Goal: Transaction & Acquisition: Purchase product/service

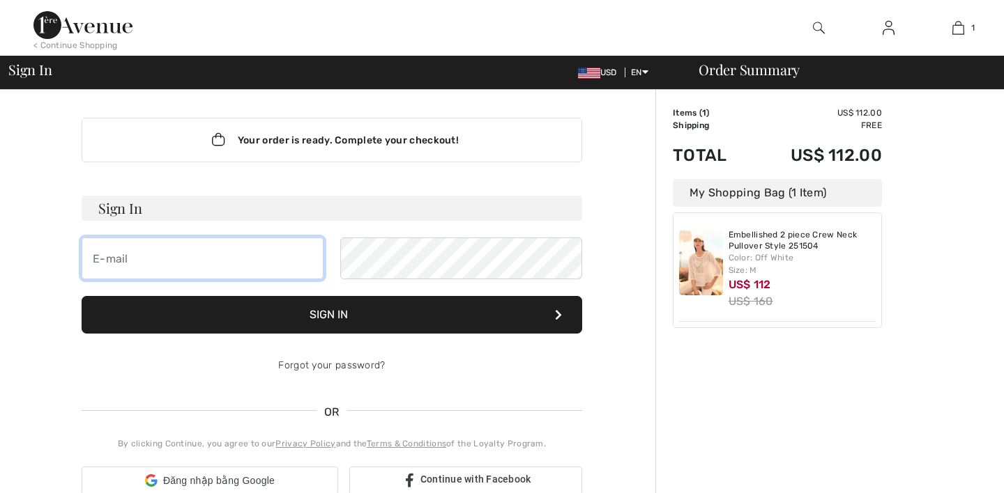
click at [213, 267] on input "email" at bounding box center [203, 259] width 242 height 42
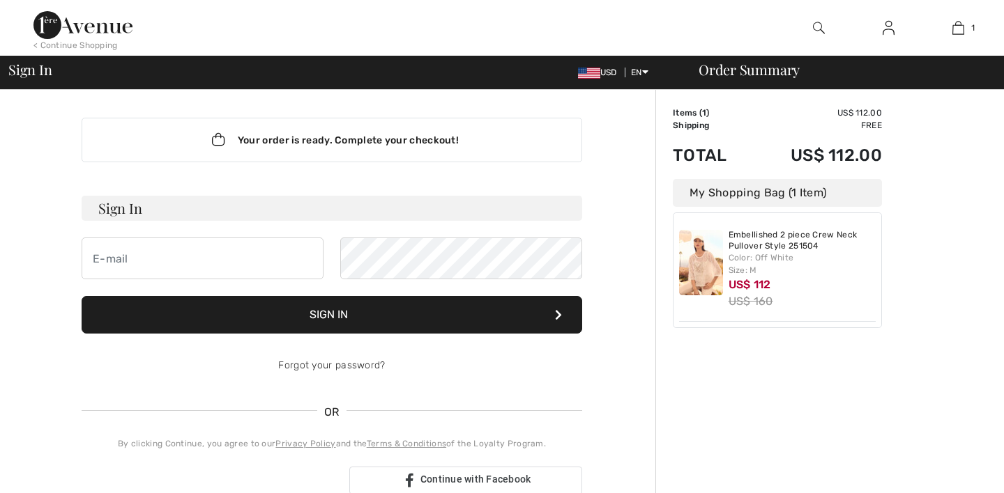
click at [409, 314] on button "Sign In" at bounding box center [332, 315] width 500 height 38
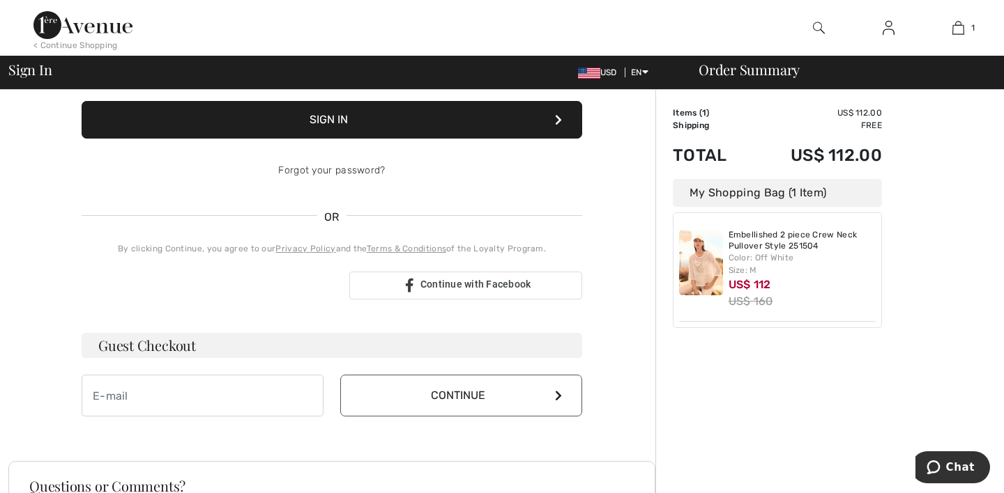
scroll to position [219, 0]
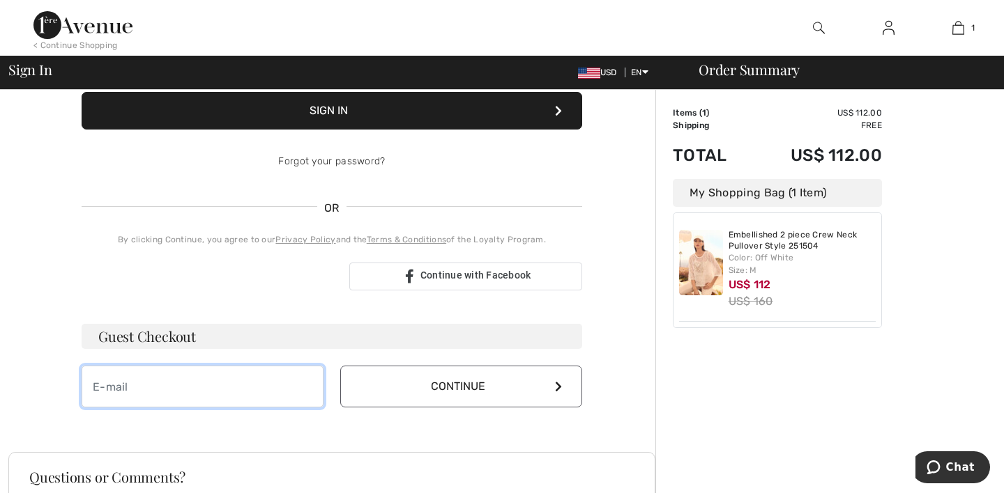
click at [239, 391] on input "email" at bounding box center [203, 387] width 242 height 42
paste input "1ereavenue.com/"
type input "1ereavenue.com/"
paste input "[EMAIL_ADDRESS][DOMAIN_NAME]"
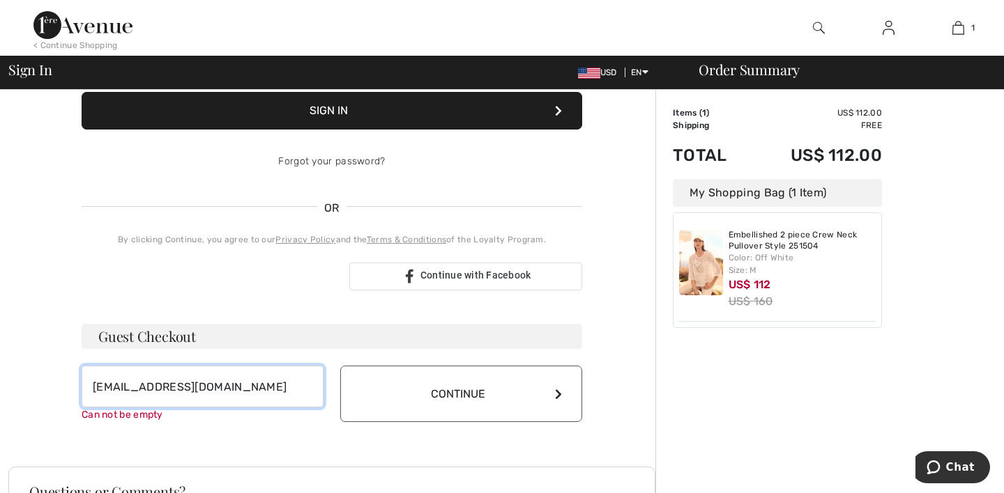
type input "[EMAIL_ADDRESS][DOMAIN_NAME]"
click at [383, 393] on button "Continue" at bounding box center [461, 394] width 242 height 56
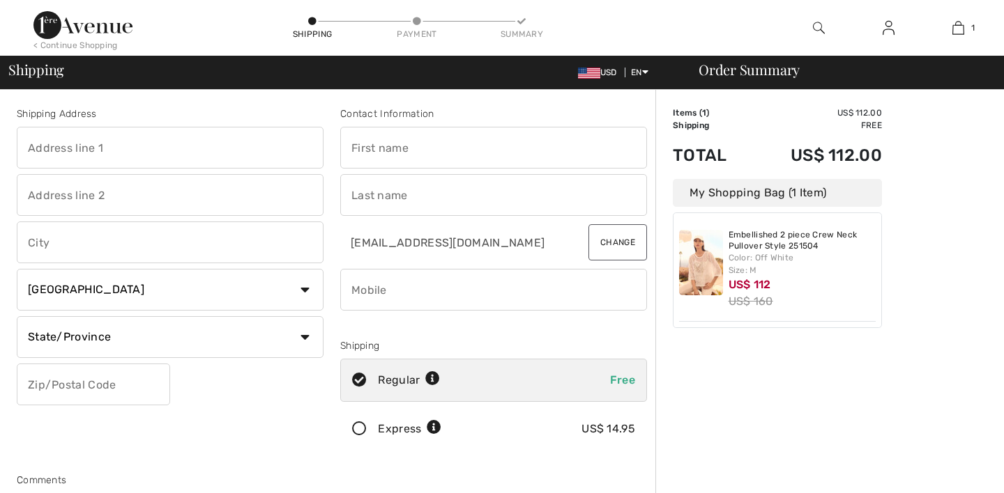
click at [139, 140] on input "text" at bounding box center [170, 148] width 307 height 42
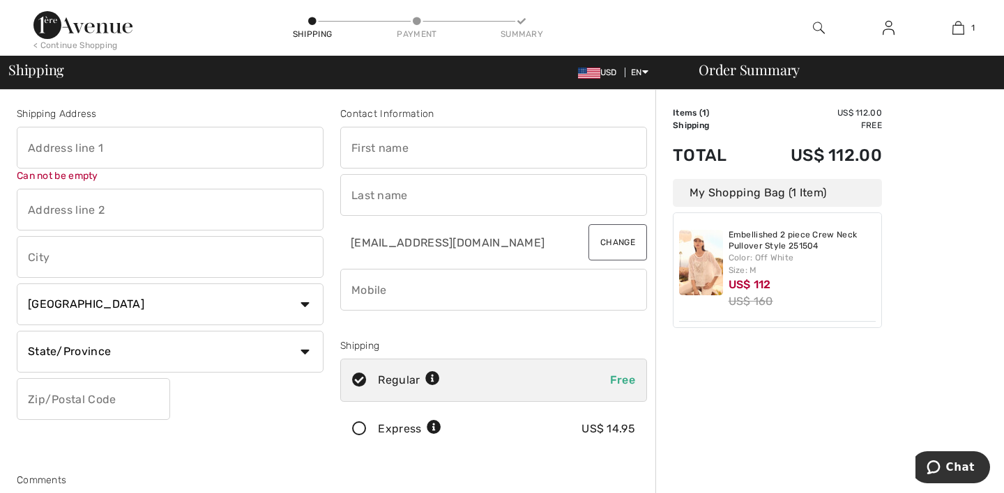
paste input "94 Clinton Court Woodside, NY 11377"
type input "94 Clinton Court Woodside, NY 11377"
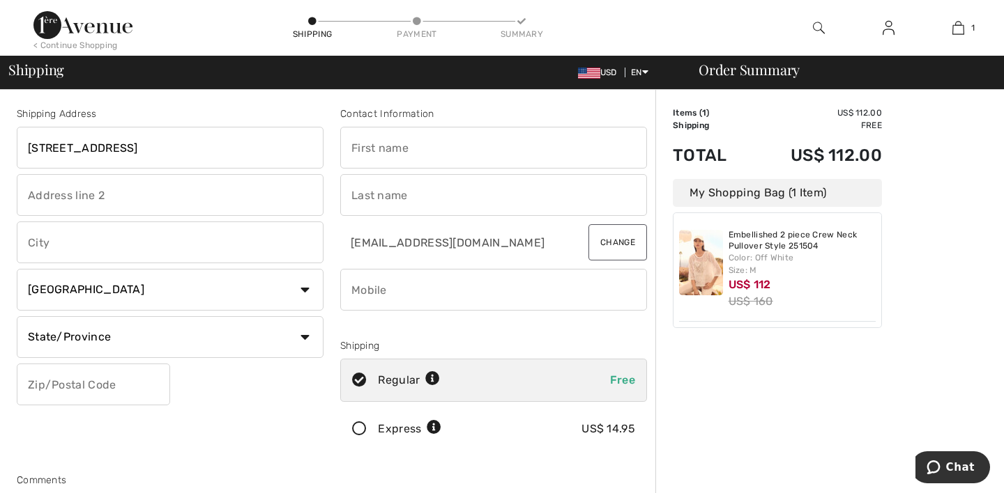
click at [432, 151] on input "text" at bounding box center [493, 148] width 307 height 42
type input "m"
type input "Firsr"
click at [456, 200] on input "text" at bounding box center [493, 195] width 307 height 42
type input "Last"
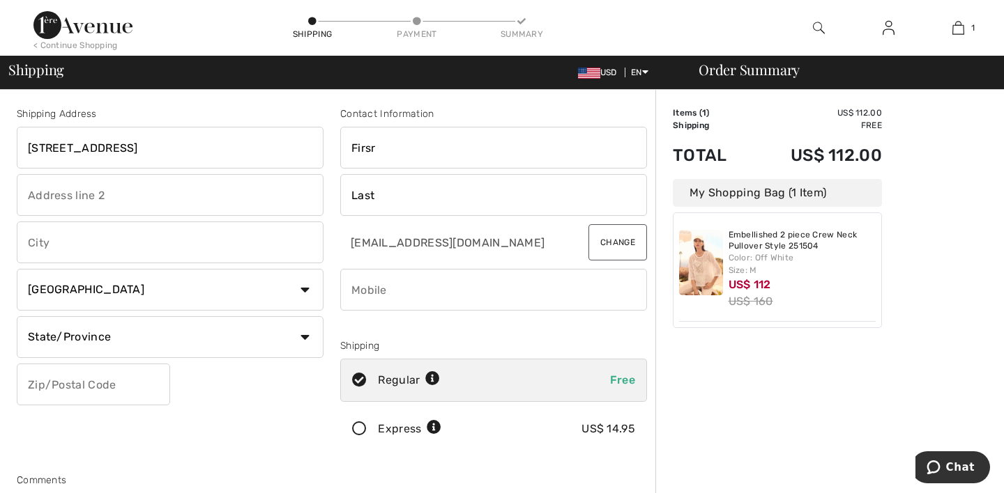
click at [405, 300] on input "phone" at bounding box center [493, 290] width 307 height 42
type input "+"
type input "38056574747"
click at [251, 353] on select "State/Province Alberta British Columbia Manitoba New Brunswick Newfoundland and…" at bounding box center [170, 337] width 307 height 42
click at [158, 245] on input "text" at bounding box center [170, 243] width 307 height 42
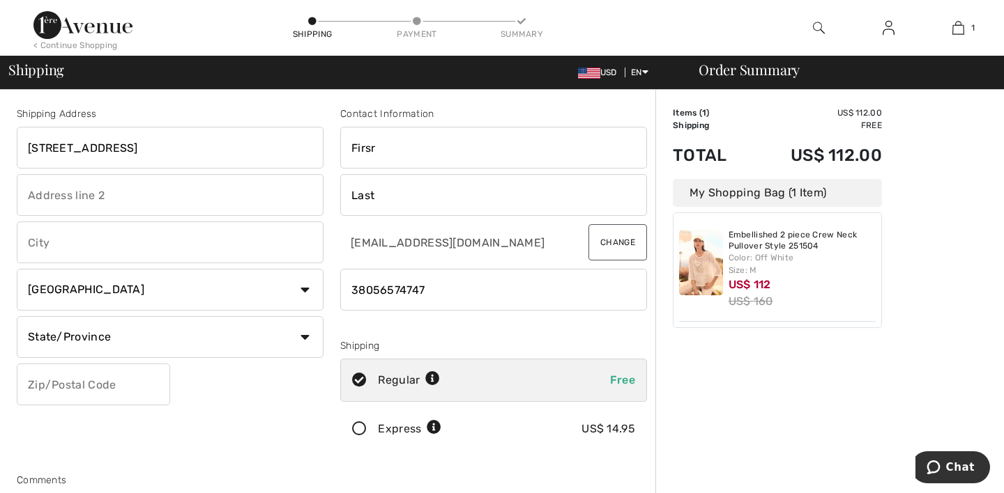
type input "[US_STATE]"
click at [131, 292] on select "Country Canada United States Afghanistan Aland Islands Albania Algeria American…" at bounding box center [170, 290] width 307 height 42
select select "US"
click at [17, 269] on select "Country Canada United States Afghanistan Aland Islands Albania Algeria American…" at bounding box center [170, 290] width 307 height 42
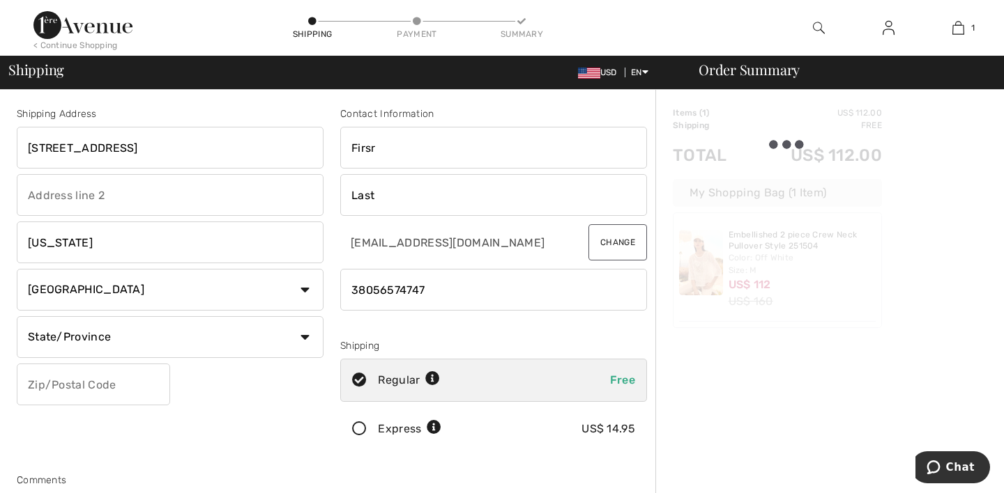
click at [116, 328] on select "State/Province Alabama Alaska American Samoa Arizona Arkansas California Colora…" at bounding box center [170, 337] width 307 height 42
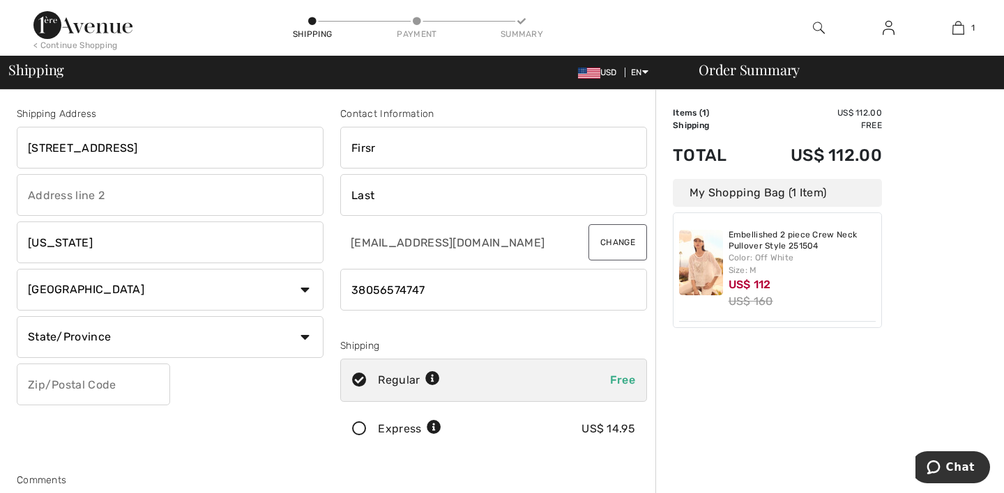
select select "AL"
click at [17, 316] on select "State/Province Alabama Alaska American Samoa Arizona Arkansas California Colora…" at bounding box center [170, 337] width 307 height 42
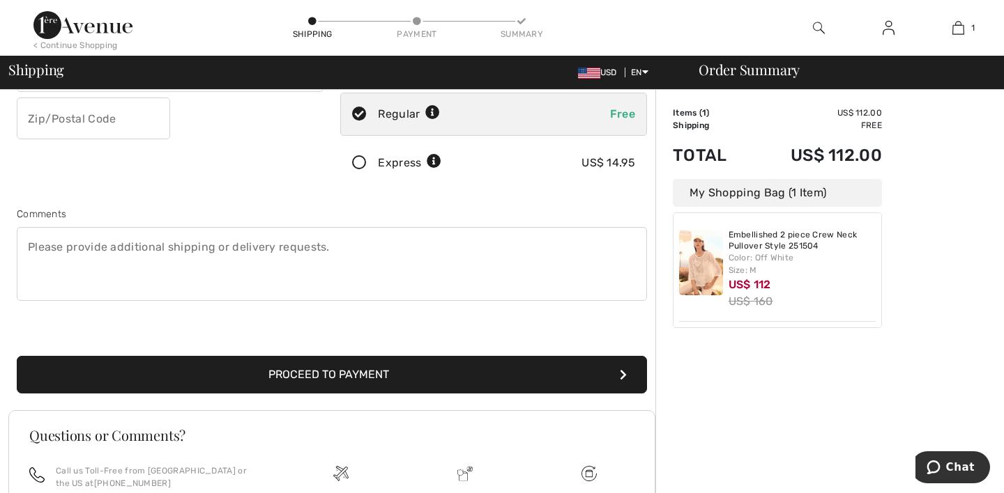
scroll to position [314, 0]
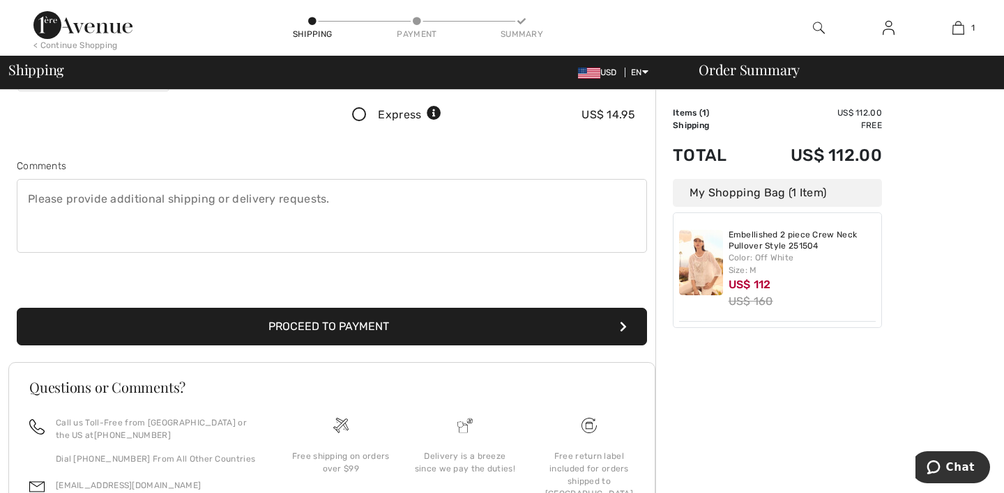
click at [312, 328] on button "Proceed to Payment" at bounding box center [332, 327] width 630 height 38
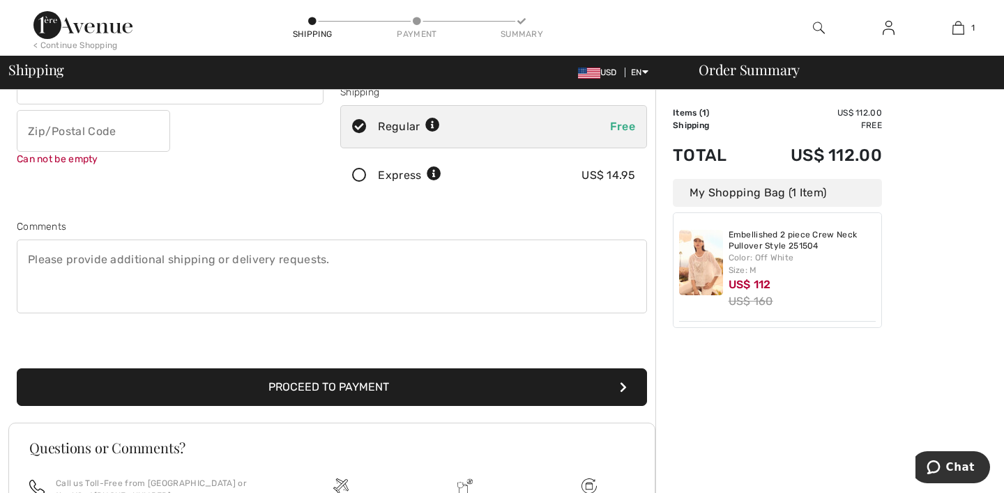
scroll to position [251, 0]
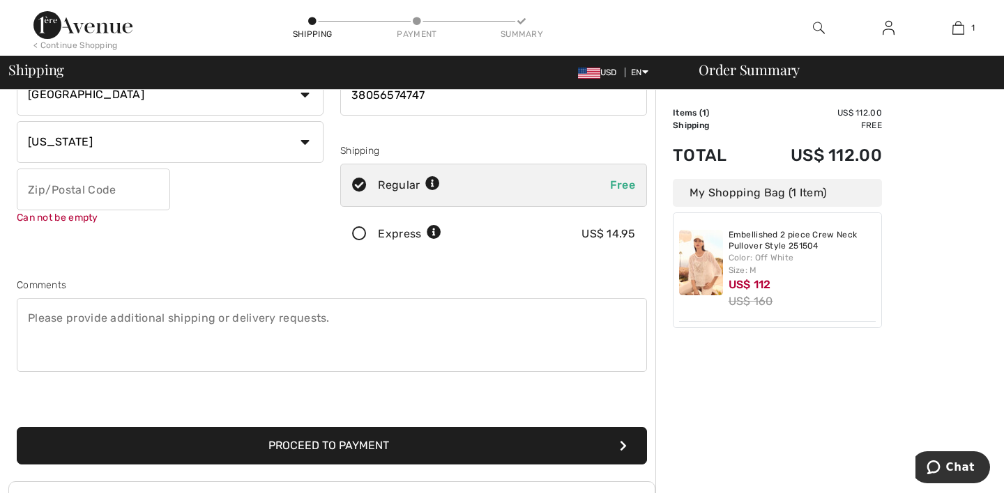
click at [117, 204] on input "text" at bounding box center [93, 190] width 153 height 42
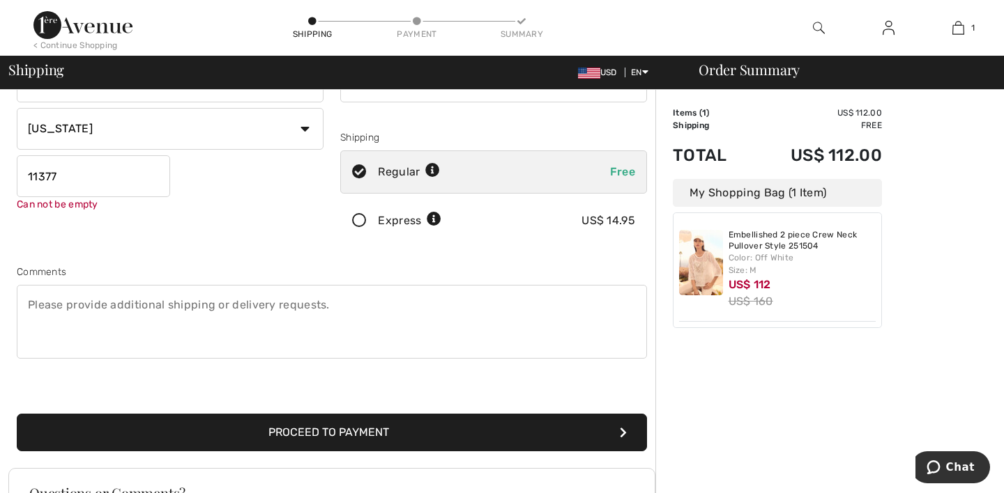
scroll to position [217, 0]
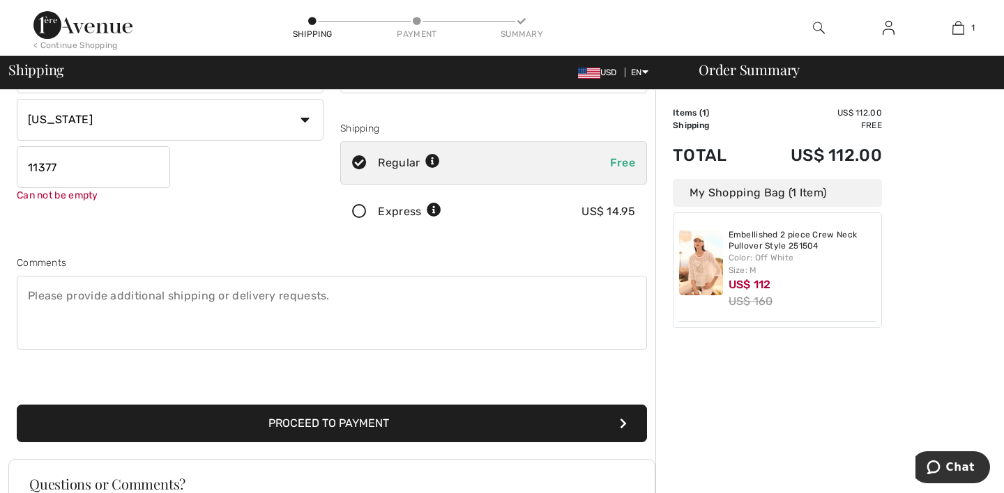
type input "11377"
click at [252, 425] on button "Proceed to Payment" at bounding box center [332, 424] width 630 height 38
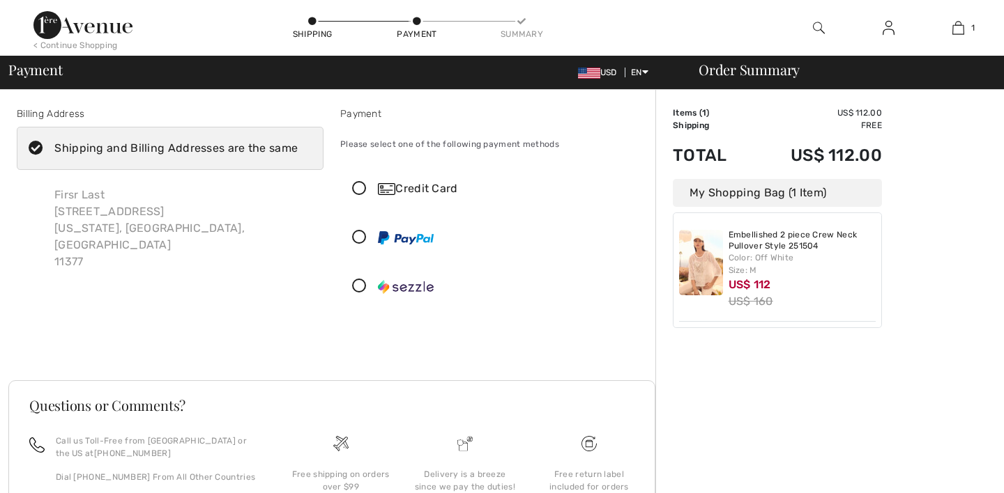
click at [357, 188] on icon at bounding box center [359, 189] width 37 height 15
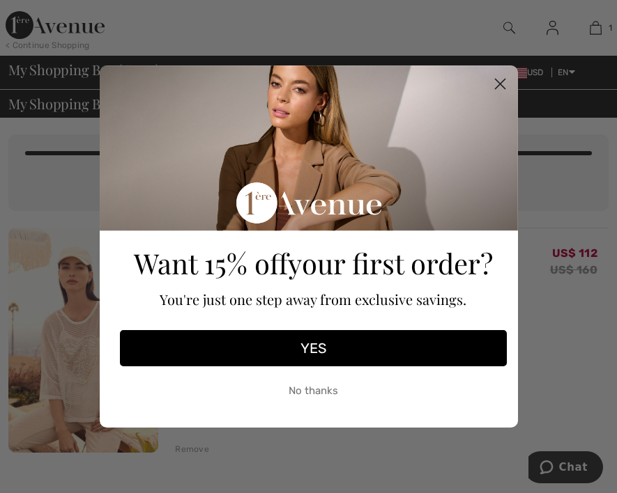
click at [505, 90] on circle "Close dialog" at bounding box center [499, 83] width 23 height 23
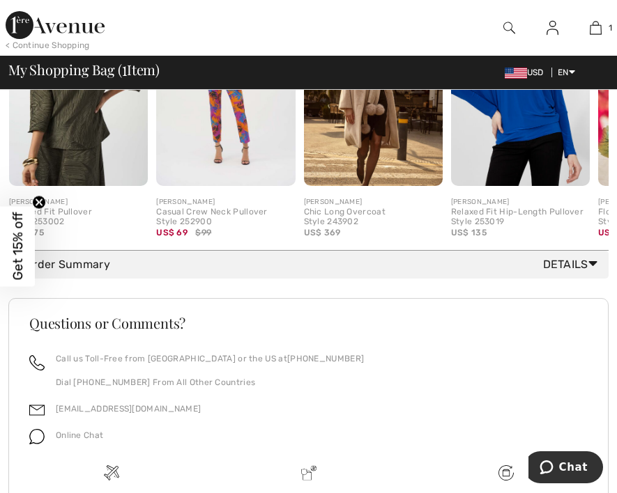
scroll to position [655, 0]
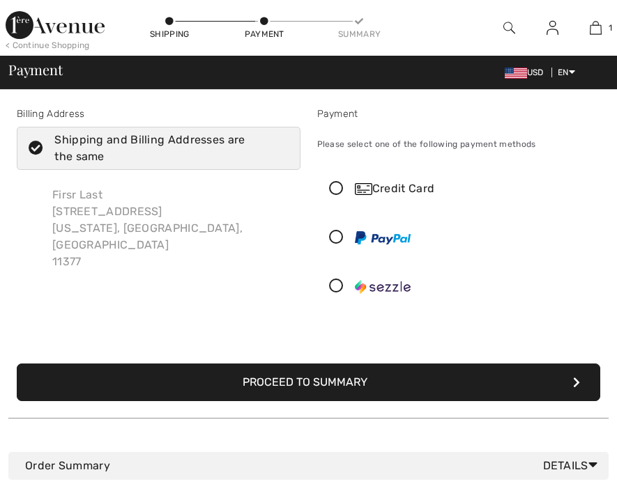
click at [400, 157] on div "Please select one of the following payment methods" at bounding box center [459, 144] width 284 height 35
click at [338, 188] on icon at bounding box center [336, 189] width 37 height 15
radio input "true"
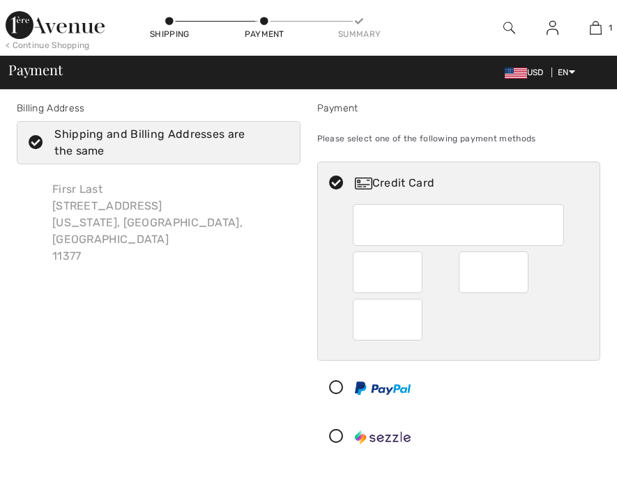
click at [487, 196] on div "Credit Card" at bounding box center [459, 183] width 282 height 42
click at [491, 182] on div "Credit Card" at bounding box center [473, 183] width 236 height 17
radio input "true"
